Goal: Task Accomplishment & Management: Manage account settings

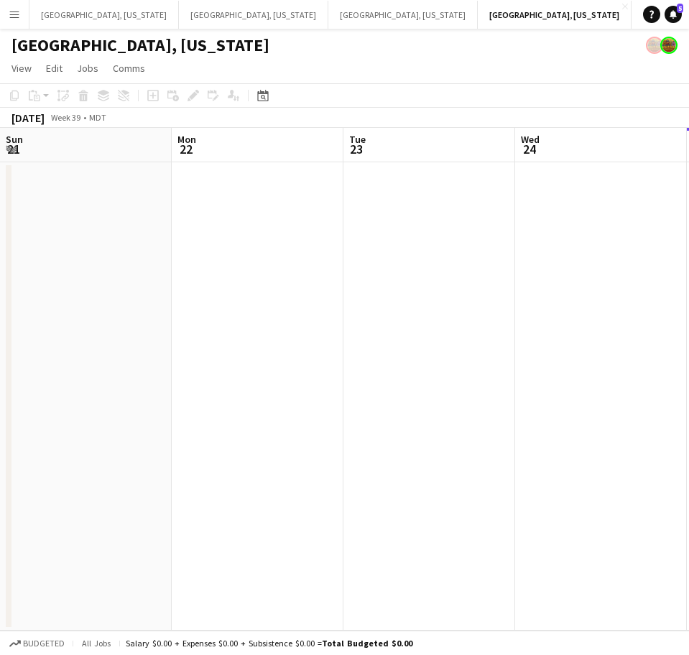
scroll to position [0, 343]
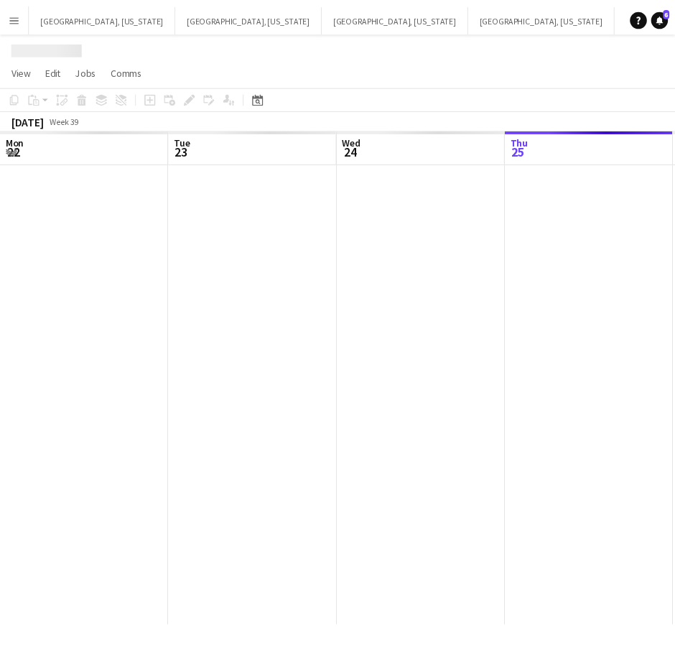
scroll to position [0, 343]
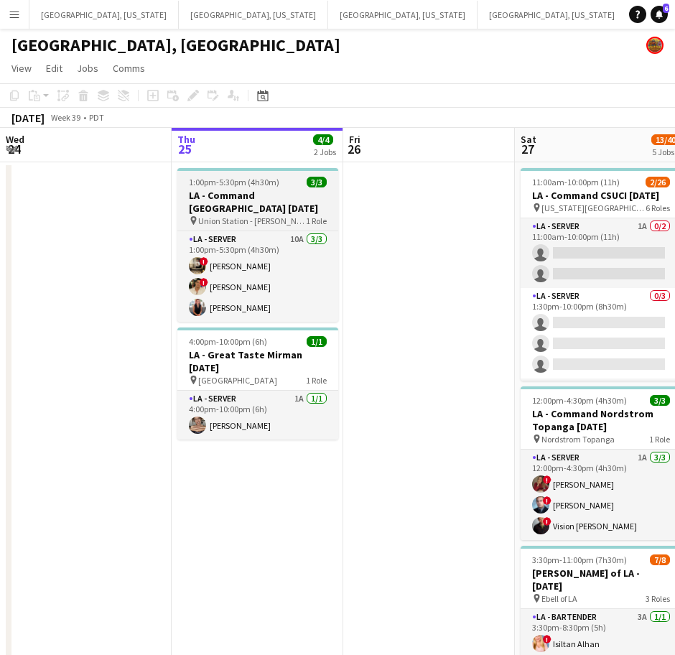
click at [325, 210] on h3 "LA - Command [GEOGRAPHIC_DATA] [DATE]" at bounding box center [257, 202] width 161 height 26
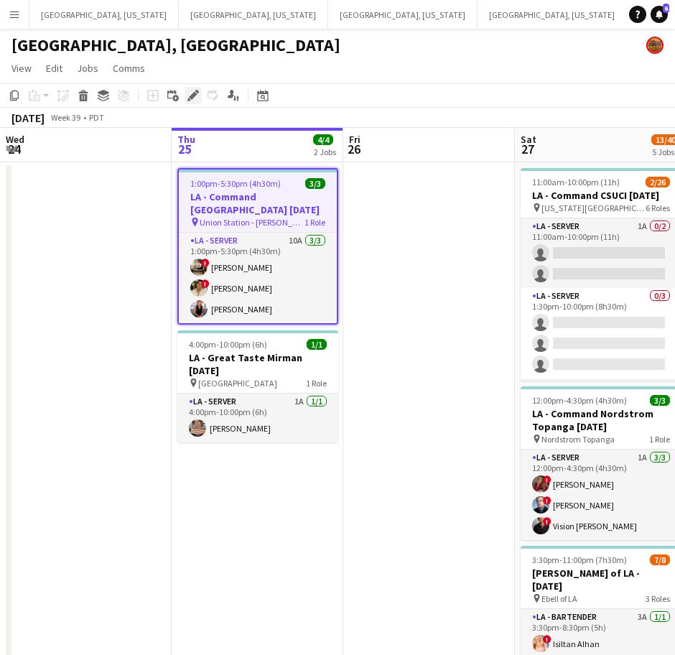
click at [198, 95] on icon "Edit" at bounding box center [192, 95] width 11 height 11
type input "**********"
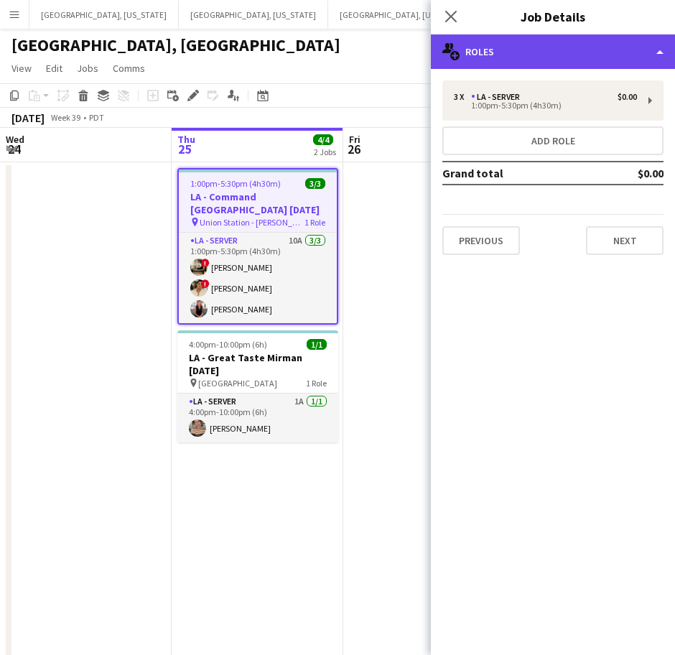
click at [546, 51] on div "multiple-users-add Roles" at bounding box center [553, 51] width 244 height 34
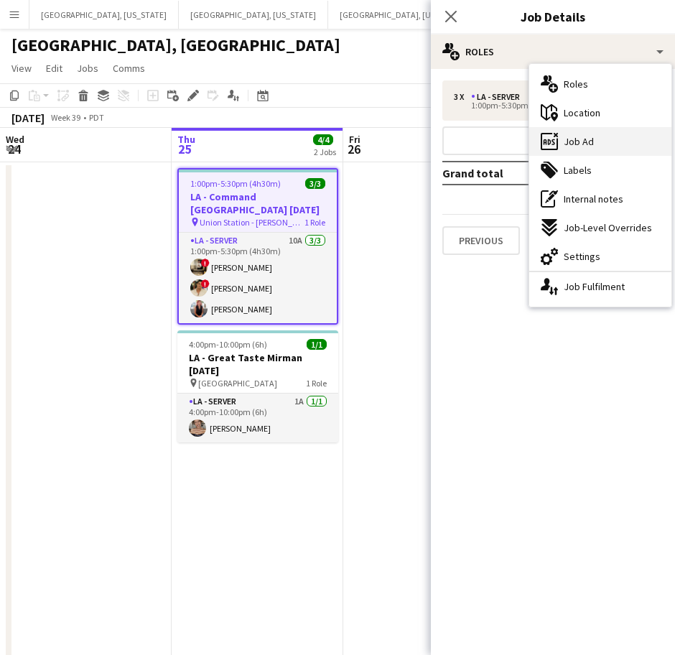
click at [583, 146] on span "Job Ad" at bounding box center [579, 141] width 30 height 13
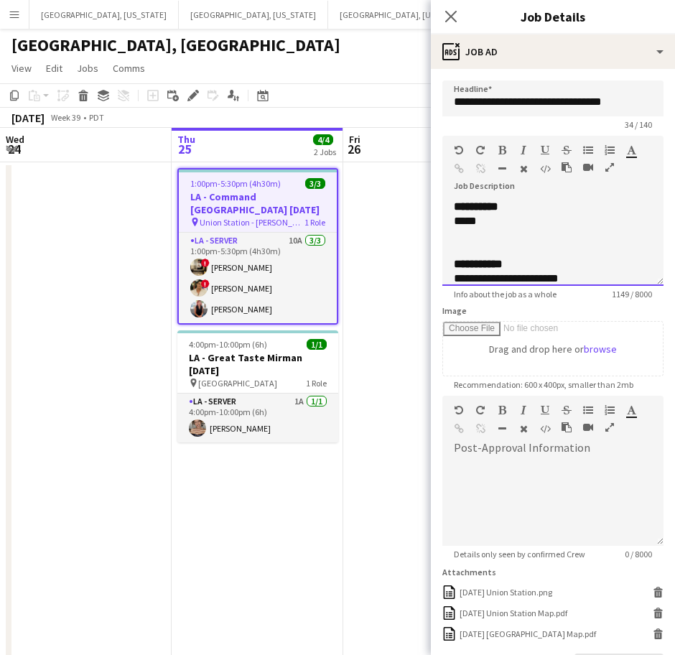
click at [513, 233] on div at bounding box center [553, 235] width 198 height 14
copy div "**********"
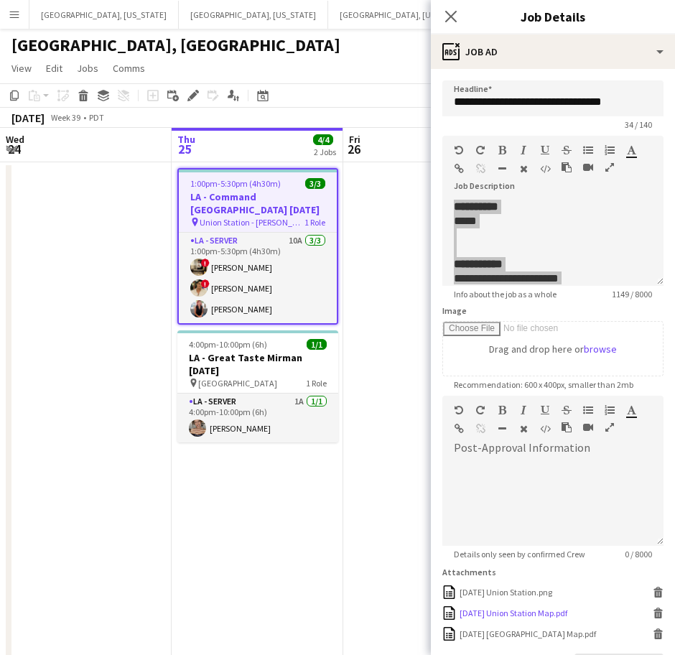
scroll to position [108, 0]
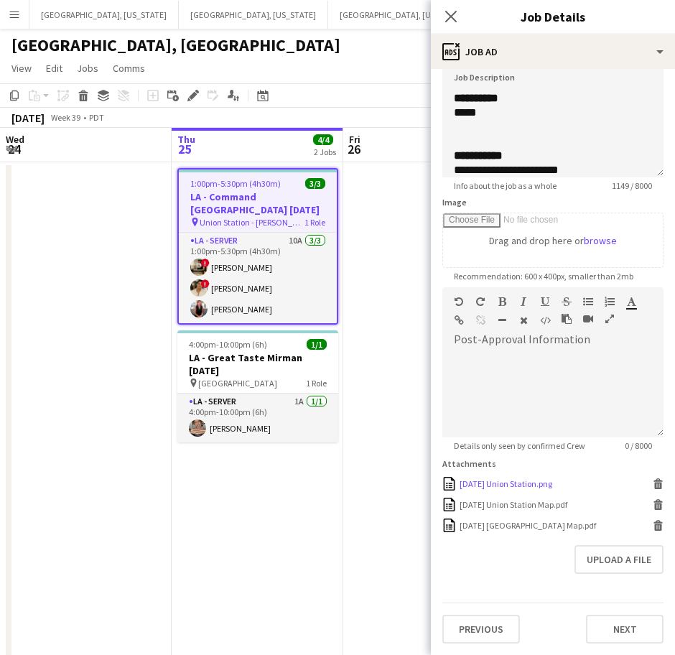
click at [495, 484] on div "[DATE] Union Station.png" at bounding box center [506, 483] width 93 height 11
click at [535, 510] on div "[DATE] Union Station Map.pdf [DATE] [GEOGRAPHIC_DATA] Map.pdf [GEOGRAPHIC_DATA]" at bounding box center [553, 505] width 221 height 14
click at [505, 532] on div "[DATE] [GEOGRAPHIC_DATA] Map.pdf [DATE] [GEOGRAPHIC_DATA] Map.pdf [GEOGRAPHIC_D…" at bounding box center [553, 526] width 221 height 14
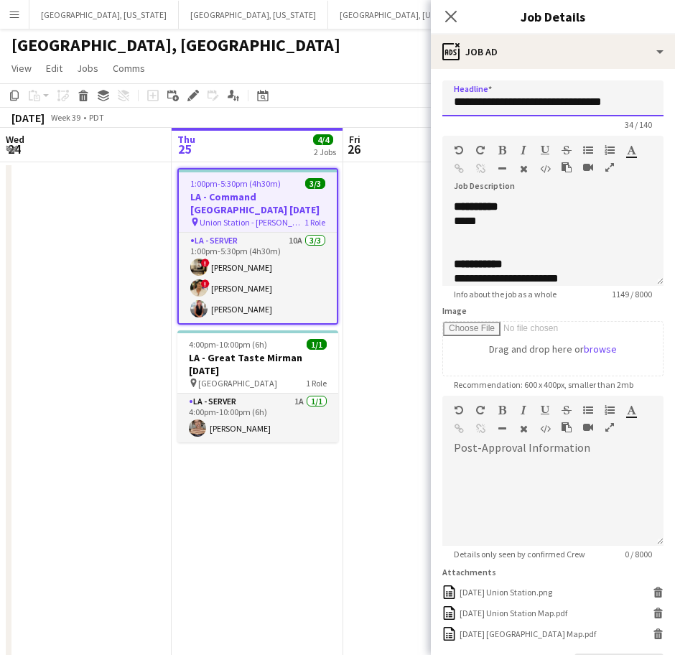
click at [526, 102] on input "**********" at bounding box center [553, 98] width 221 height 36
drag, startPoint x: 243, startPoint y: 268, endPoint x: 361, endPoint y: 195, distance: 138.4
click at [243, 268] on app-card-role "LA - Server 10A [DATE] 1:00pm-5:30pm (4h30m) ! [PERSON_NAME] ! [PERSON_NAME] [P…" at bounding box center [258, 278] width 158 height 91
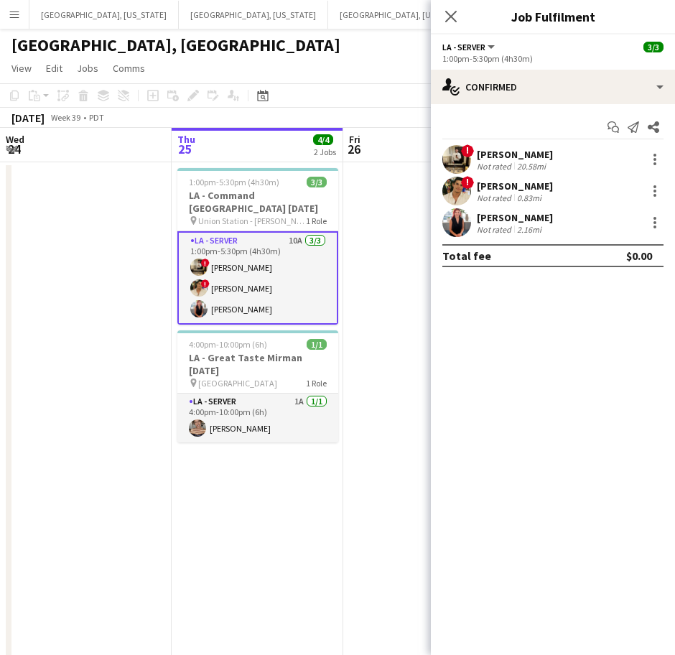
click at [465, 147] on span "!" at bounding box center [467, 150] width 13 height 13
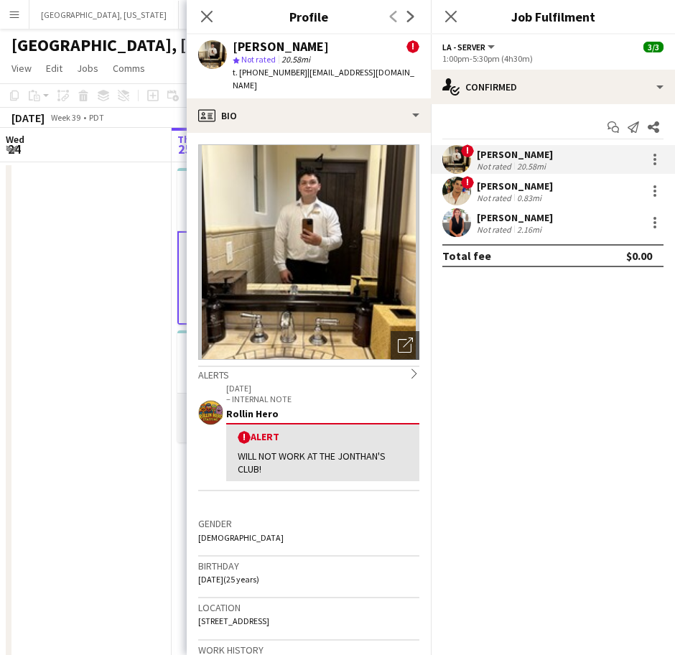
drag, startPoint x: 395, startPoint y: 68, endPoint x: 297, endPoint y: 79, distance: 98.4
click at [297, 79] on div "[PERSON_NAME] ! star Not rated 20.58mi t. [PHONE_NUMBER] | [EMAIL_ADDRESS][DOMA…" at bounding box center [309, 66] width 244 height 64
copy span "[EMAIL_ADDRESS][DOMAIN_NAME]"
click at [503, 207] on div "! [PERSON_NAME] Not rated 20.58mi ! [PERSON_NAME] Not rated 0.83mi [PERSON_NAME…" at bounding box center [553, 191] width 244 height 92
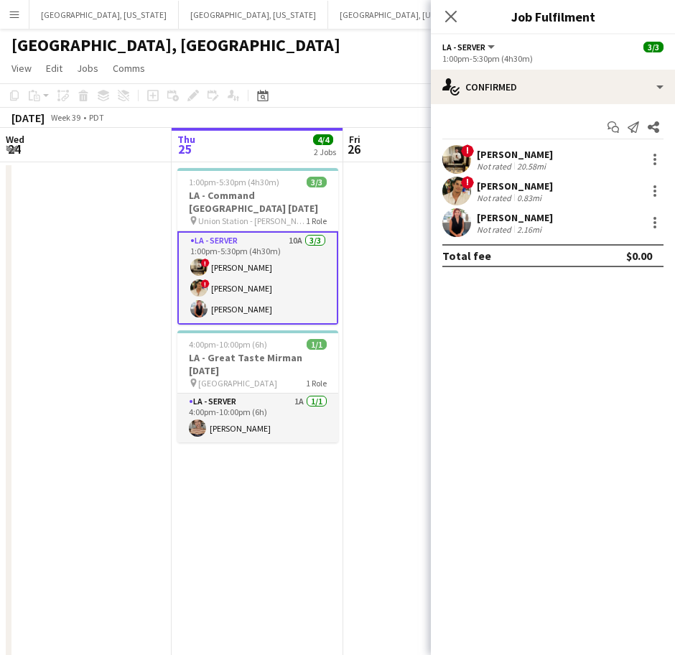
click at [480, 193] on div "Not rated" at bounding box center [495, 198] width 37 height 11
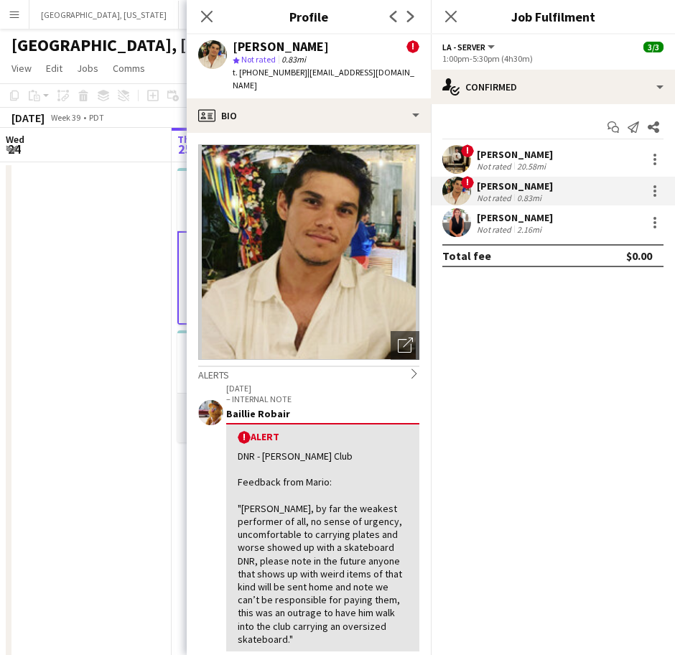
drag, startPoint x: 397, startPoint y: 79, endPoint x: 298, endPoint y: 75, distance: 99.2
click at [298, 75] on div "[PERSON_NAME] ! star Not rated 0.83mi t. [PHONE_NUMBER] | [EMAIL_ADDRESS][DOMAI…" at bounding box center [309, 66] width 244 height 64
copy span "[EMAIL_ADDRESS][DOMAIN_NAME]"
click at [467, 223] on app-user-avatar at bounding box center [457, 222] width 29 height 29
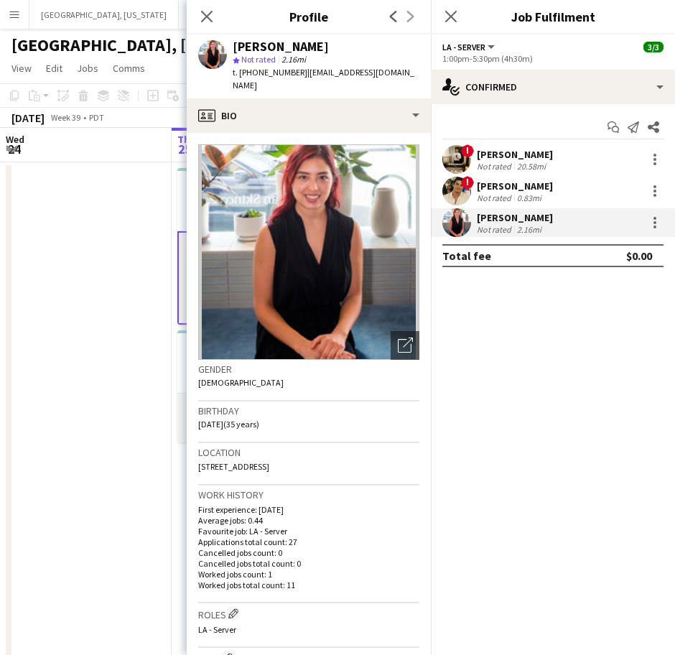
drag, startPoint x: 394, startPoint y: 76, endPoint x: 298, endPoint y: 75, distance: 95.6
click at [298, 75] on app-profile-header "[PERSON_NAME] star Not rated 2.16mi t. [PHONE_NUMBER] | [EMAIL_ADDRESS][DOMAIN_…" at bounding box center [309, 66] width 244 height 64
copy span "[EMAIL_ADDRESS][DOMAIN_NAME]"
